Goal: Task Accomplishment & Management: Manage account settings

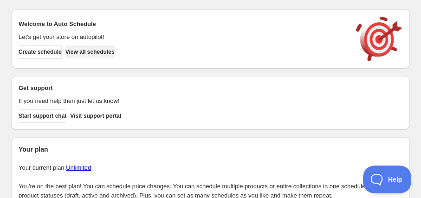
click at [115, 48] on span "View all schedules" at bounding box center [89, 51] width 49 height 7
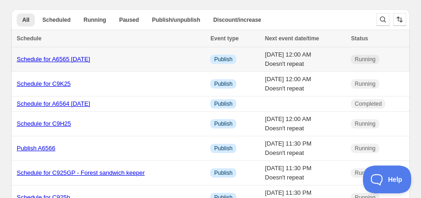
click at [90, 61] on link "Schedule for A6565 [DATE]" at bounding box center [53, 59] width 73 height 7
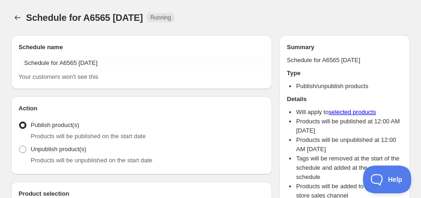
radio input "true"
checkbox input "true"
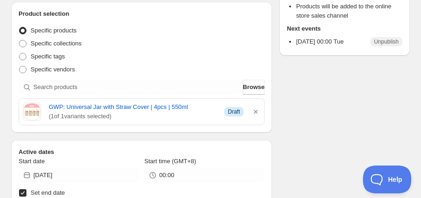
scroll to position [211, 0]
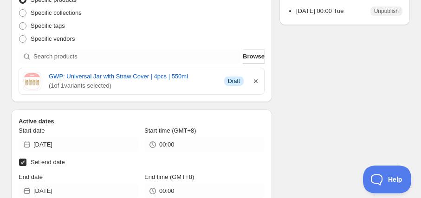
click at [254, 78] on icon "button" at bounding box center [255, 81] width 9 height 9
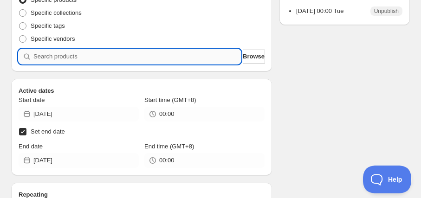
click at [114, 58] on input "search" at bounding box center [136, 56] width 207 height 15
type input "A"
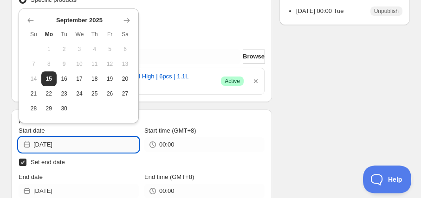
click at [40, 146] on input "[DATE]" at bounding box center [85, 144] width 105 height 15
click at [210, 126] on div "Start time (GMT+8)" at bounding box center [204, 130] width 120 height 9
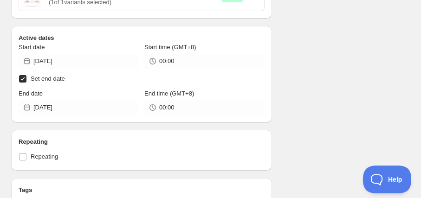
scroll to position [295, 0]
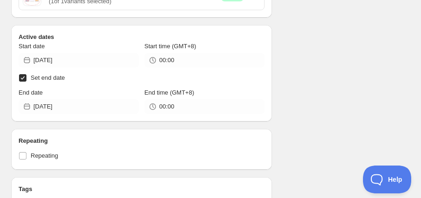
click at [22, 79] on input "Set end date" at bounding box center [22, 77] width 7 height 7
checkbox input "false"
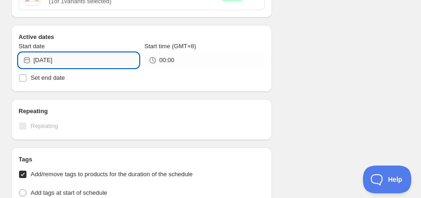
click at [49, 58] on input "[DATE]" at bounding box center [85, 60] width 105 height 15
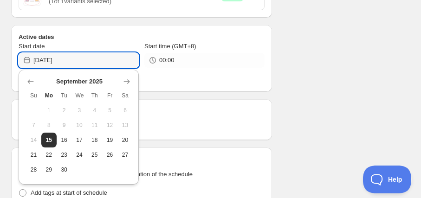
click at [96, 40] on h2 "Active dates" at bounding box center [142, 36] width 246 height 9
click at [69, 60] on input "[DATE]" at bounding box center [85, 60] width 105 height 15
click at [52, 136] on button "15" at bounding box center [48, 140] width 15 height 15
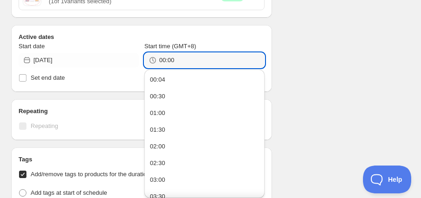
drag, startPoint x: 165, startPoint y: 61, endPoint x: 157, endPoint y: 61, distance: 7.9
click at [157, 61] on div "00:00" at bounding box center [204, 60] width 120 height 15
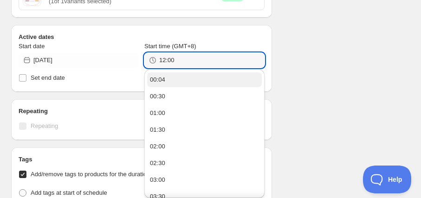
click at [161, 82] on div "00:04" at bounding box center [157, 79] width 15 height 9
type input "00:04"
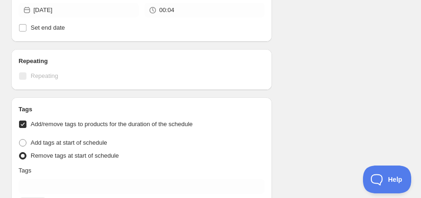
scroll to position [337, 0]
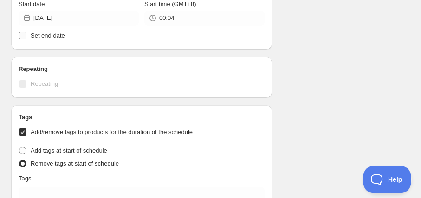
click at [56, 34] on span "Set end date" at bounding box center [48, 35] width 34 height 7
click at [26, 34] on input "Set end date" at bounding box center [22, 35] width 7 height 7
checkbox input "true"
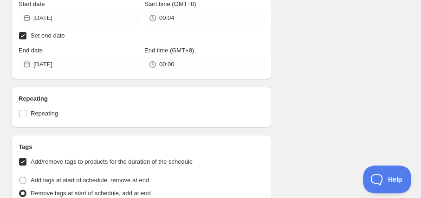
scroll to position [400, 0]
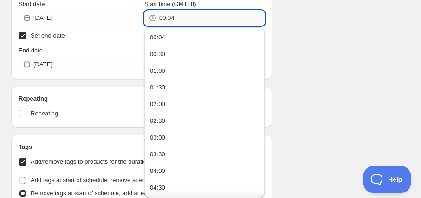
click at [176, 18] on input "00:04" at bounding box center [211, 18] width 105 height 15
type input "00:05"
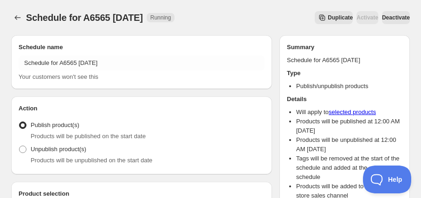
click at [382, 19] on button "Deactivate" at bounding box center [396, 17] width 28 height 13
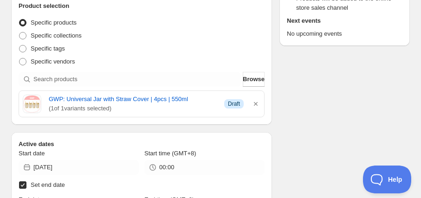
scroll to position [211, 0]
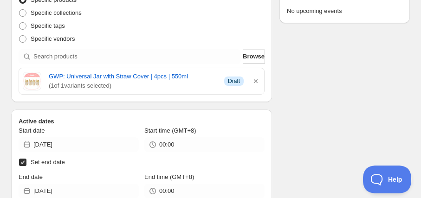
click at [255, 82] on icon "button" at bounding box center [255, 81] width 9 height 9
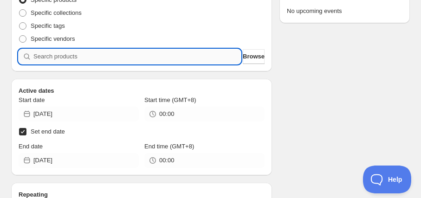
click at [155, 58] on input "search" at bounding box center [136, 56] width 207 height 15
type input "A"
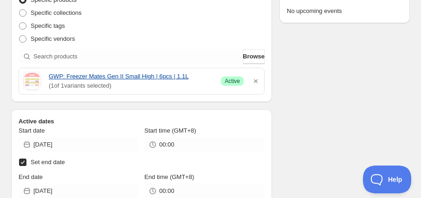
scroll to position [295, 0]
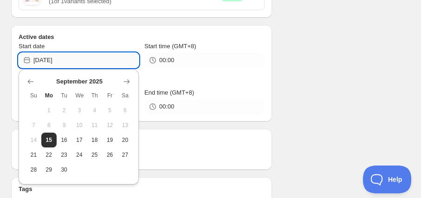
click at [133, 61] on input "[DATE]" at bounding box center [85, 60] width 105 height 15
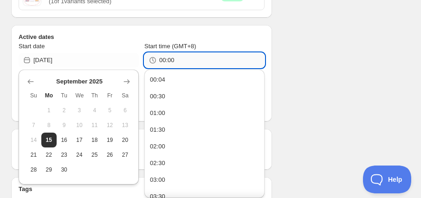
click at [168, 58] on input "00:00" at bounding box center [211, 60] width 105 height 15
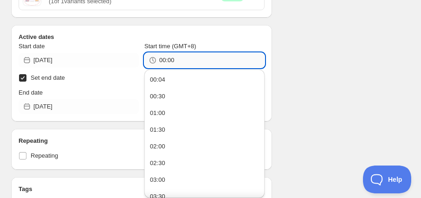
drag, startPoint x: 164, startPoint y: 79, endPoint x: 176, endPoint y: 63, distance: 20.2
click at [163, 79] on div "00:04" at bounding box center [157, 79] width 15 height 9
drag, startPoint x: 172, startPoint y: 58, endPoint x: 177, endPoint y: 58, distance: 5.6
click at [177, 58] on input "00:04" at bounding box center [211, 60] width 105 height 15
type input "00:05"
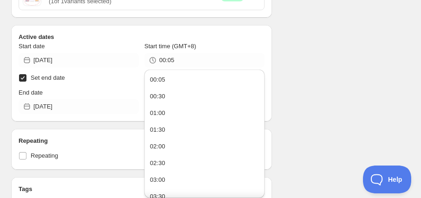
click at [171, 35] on h2 "Active dates" at bounding box center [142, 36] width 246 height 9
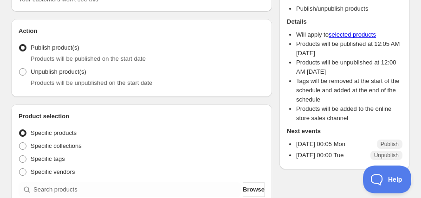
scroll to position [0, 0]
